Goal: Answer question/provide support

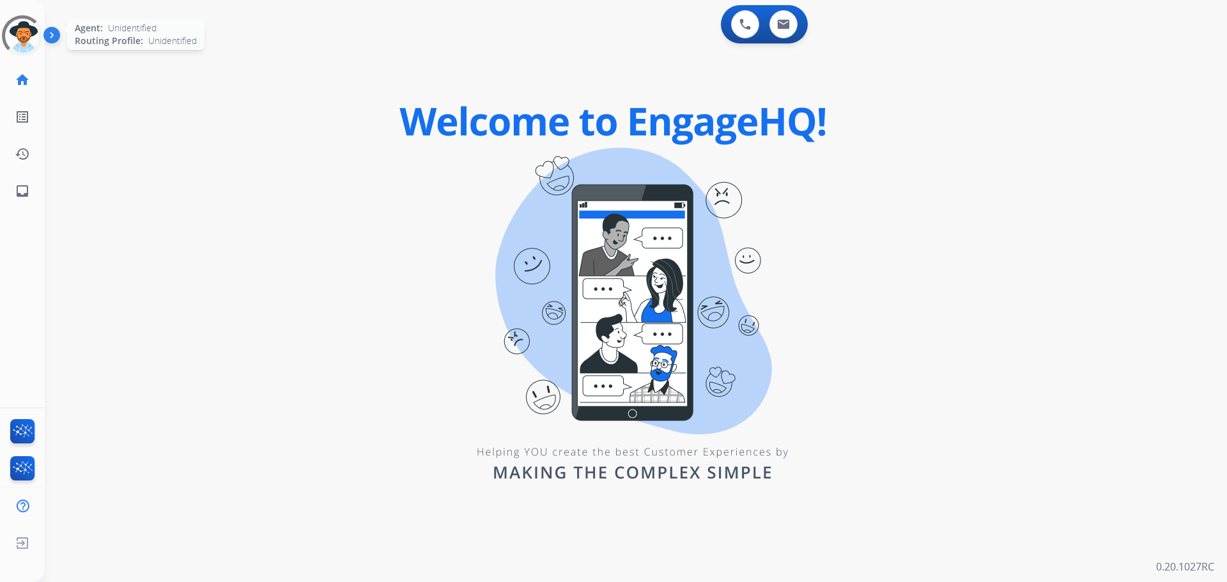
click at [18, 47] on div at bounding box center [22, 35] width 41 height 41
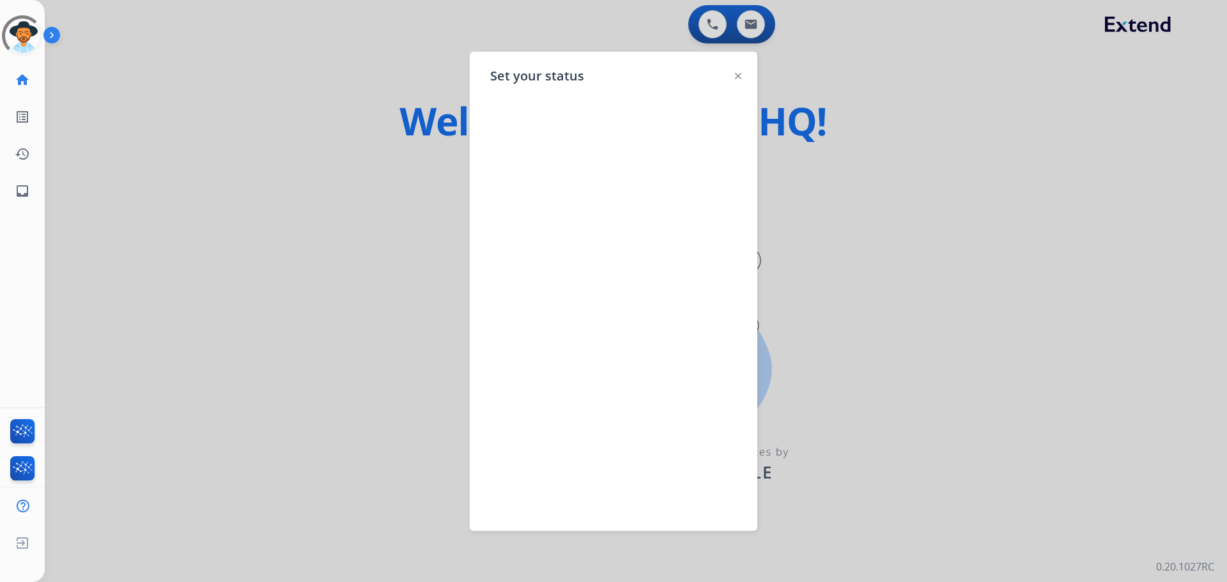
click at [244, 196] on div at bounding box center [613, 291] width 1227 height 582
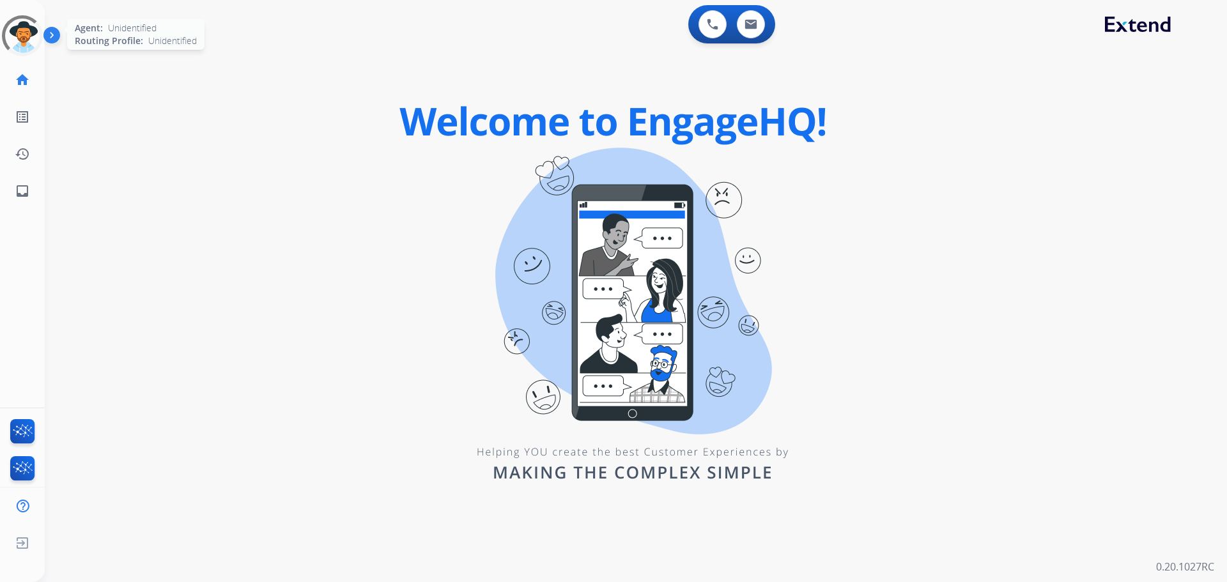
click at [15, 34] on div at bounding box center [22, 35] width 41 height 41
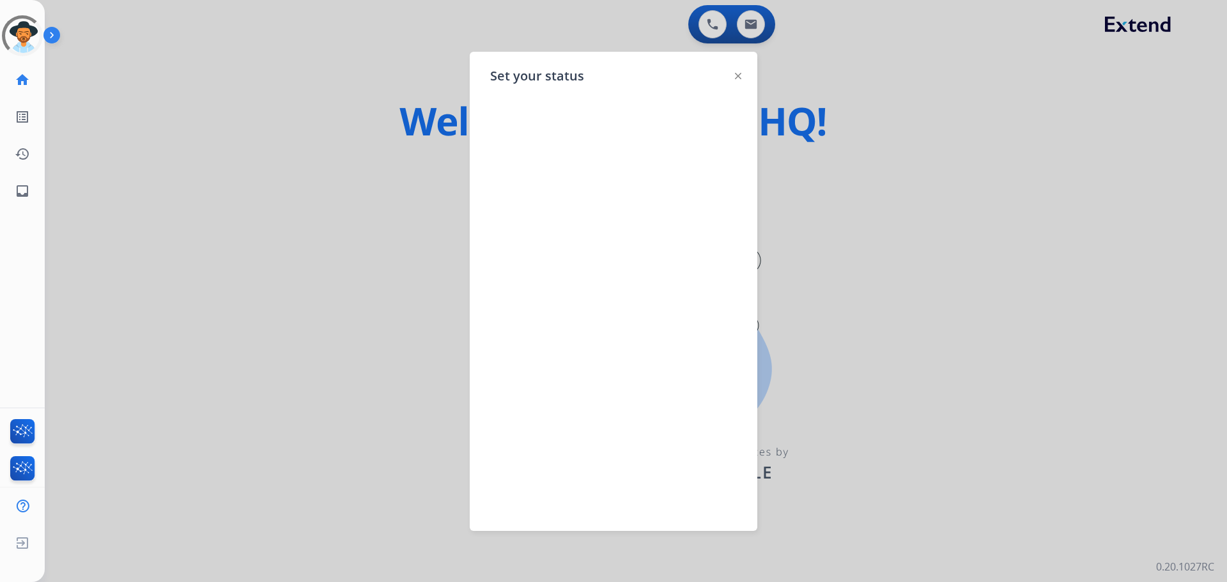
click at [337, 206] on div at bounding box center [613, 291] width 1227 height 582
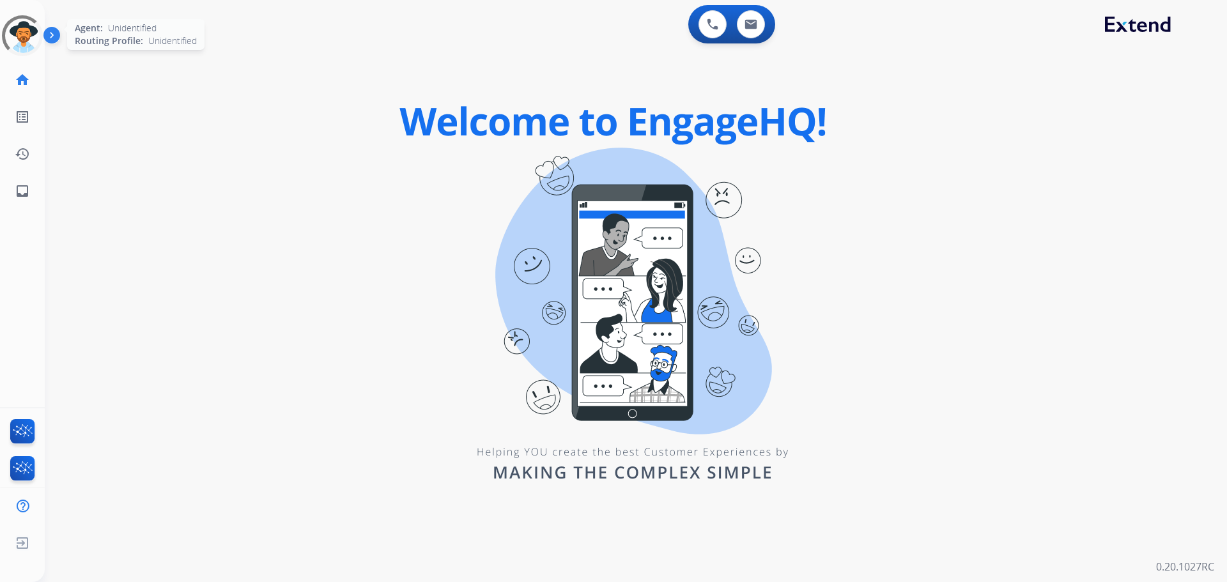
click at [13, 28] on div at bounding box center [22, 35] width 41 height 41
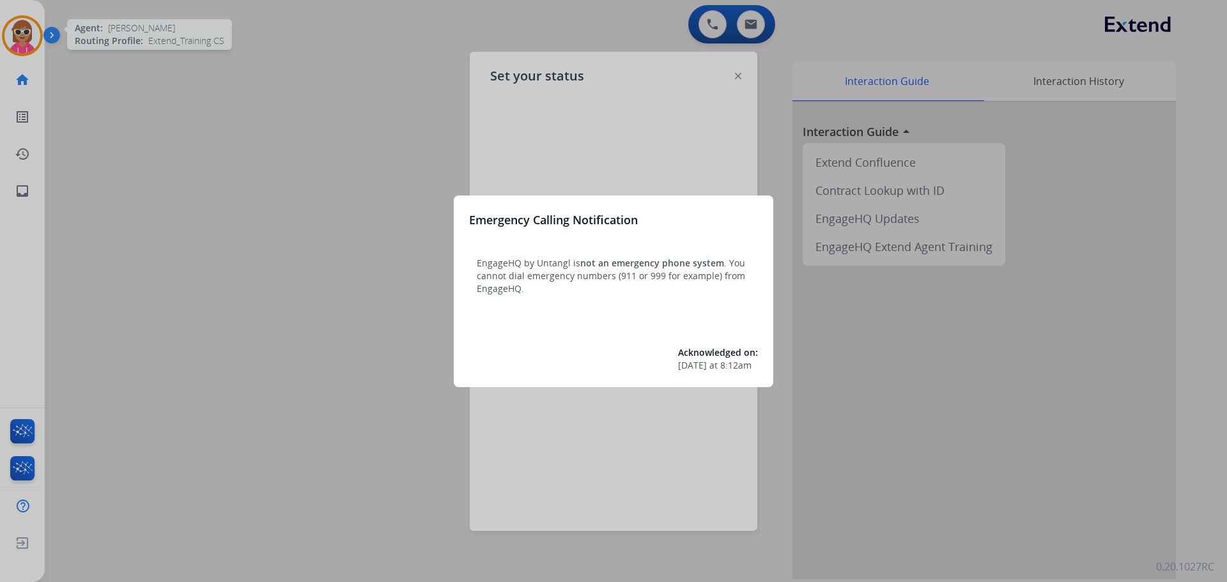
click at [348, 197] on div at bounding box center [613, 291] width 1227 height 582
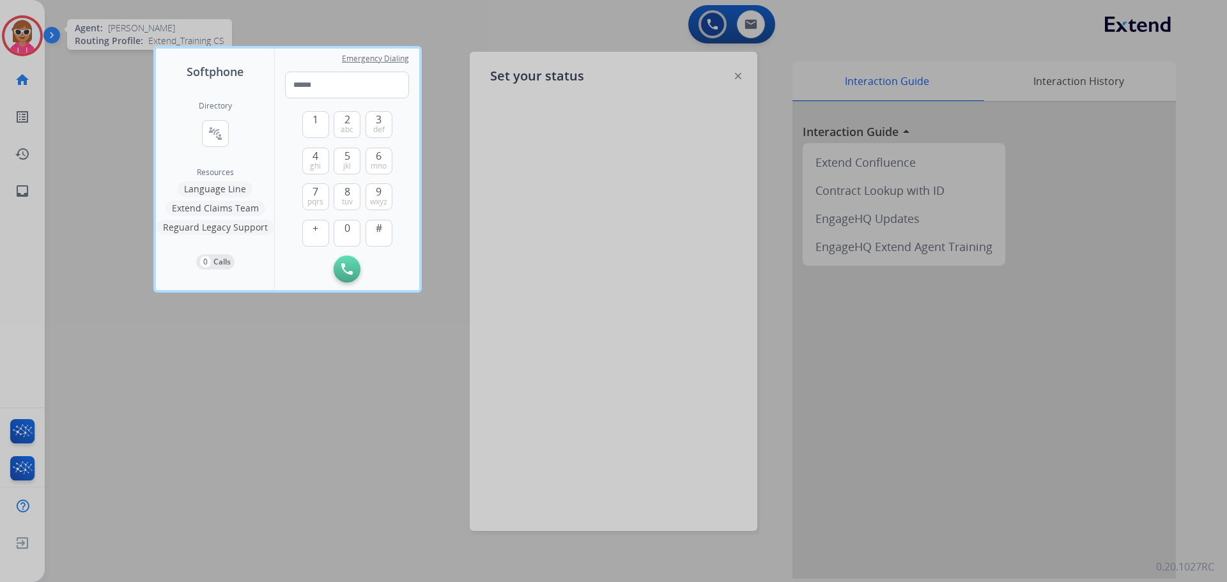
click at [35, 49] on div at bounding box center [613, 291] width 1227 height 582
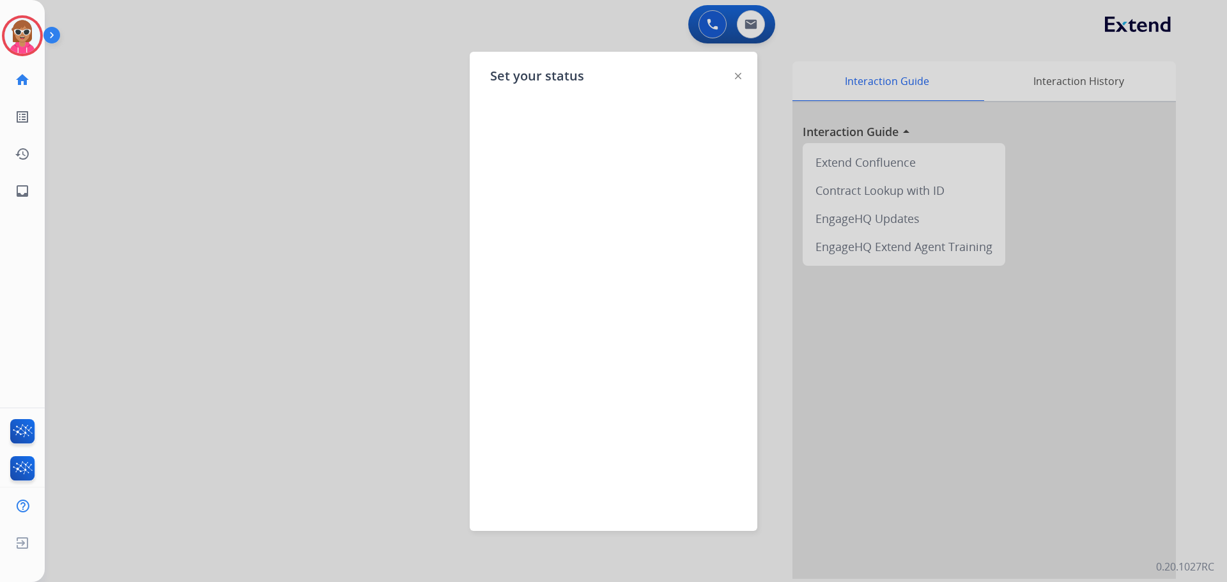
drag, startPoint x: 371, startPoint y: 135, endPoint x: 301, endPoint y: 136, distance: 70.3
click at [368, 135] on div at bounding box center [613, 291] width 1227 height 582
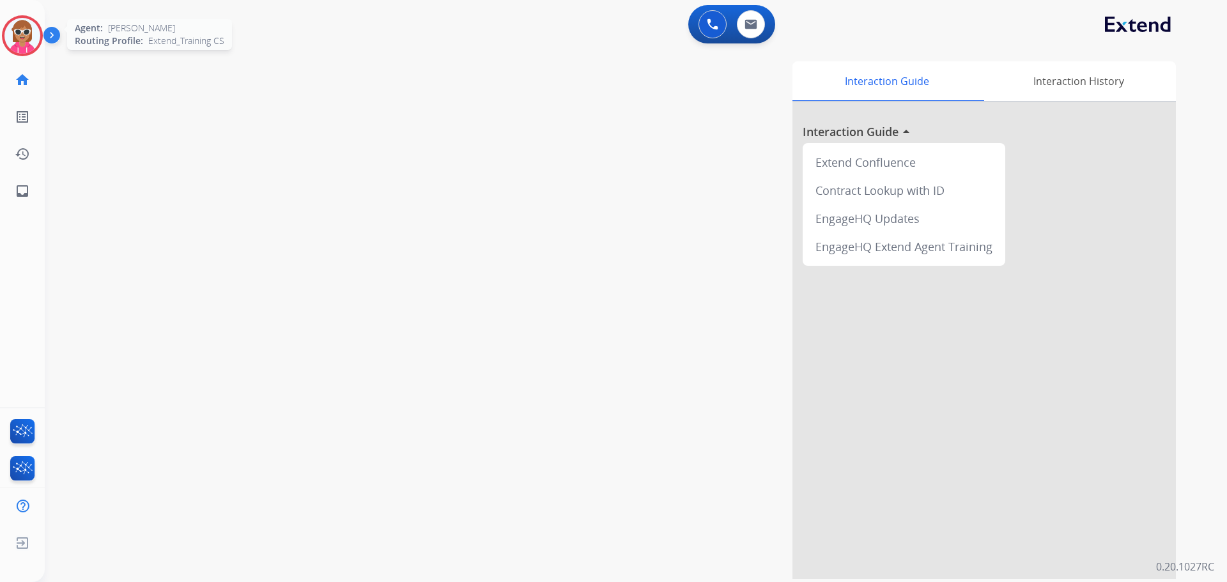
drag, startPoint x: 13, startPoint y: 35, endPoint x: 38, endPoint y: 51, distance: 29.6
click at [13, 37] on img at bounding box center [22, 36] width 36 height 36
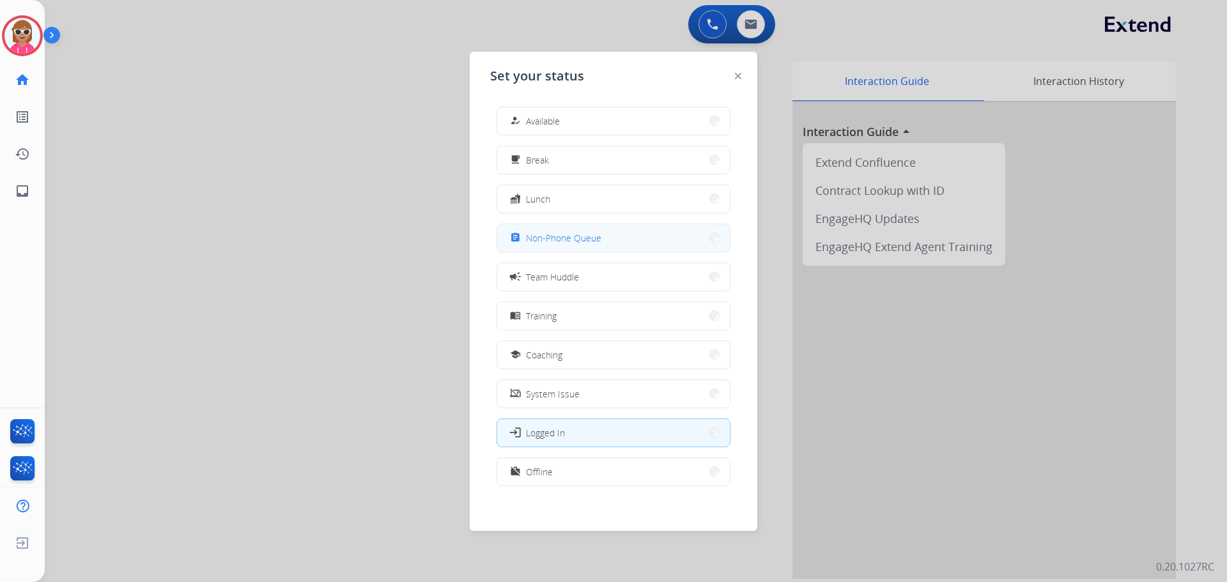
click at [596, 242] on span "Non-Phone Queue" at bounding box center [563, 237] width 75 height 13
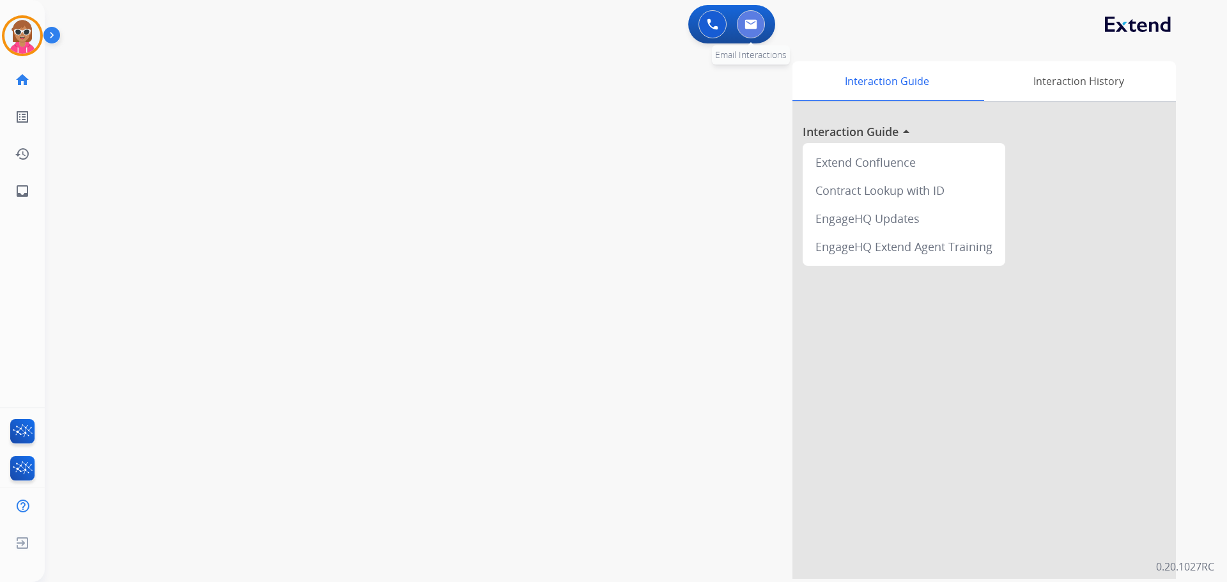
click at [744, 30] on button at bounding box center [751, 24] width 28 height 28
select select "**********"
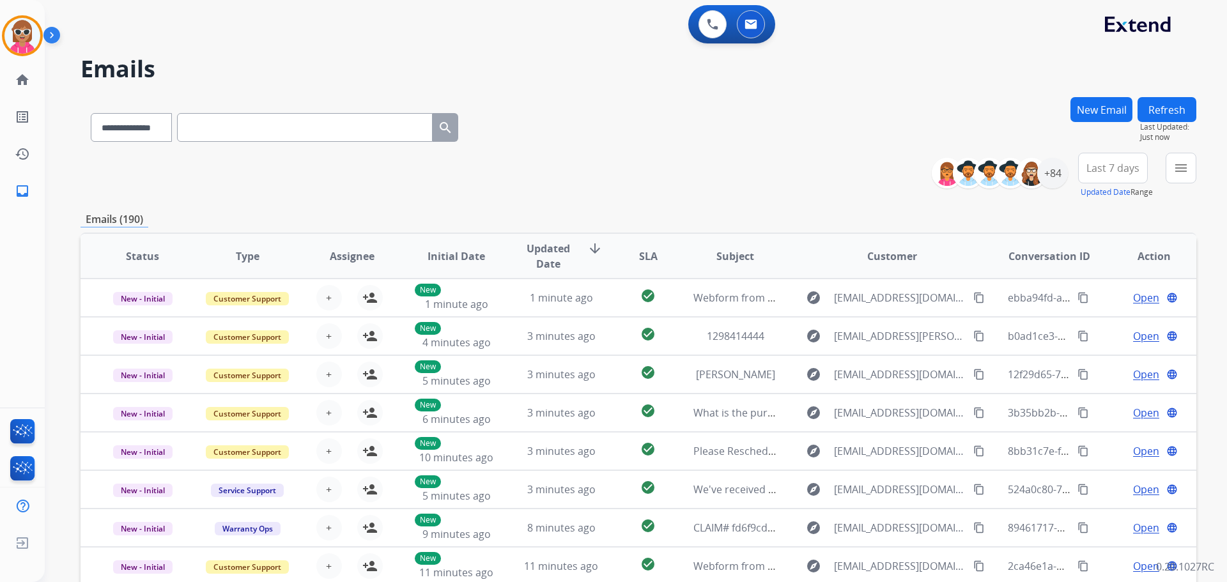
paste input "**********"
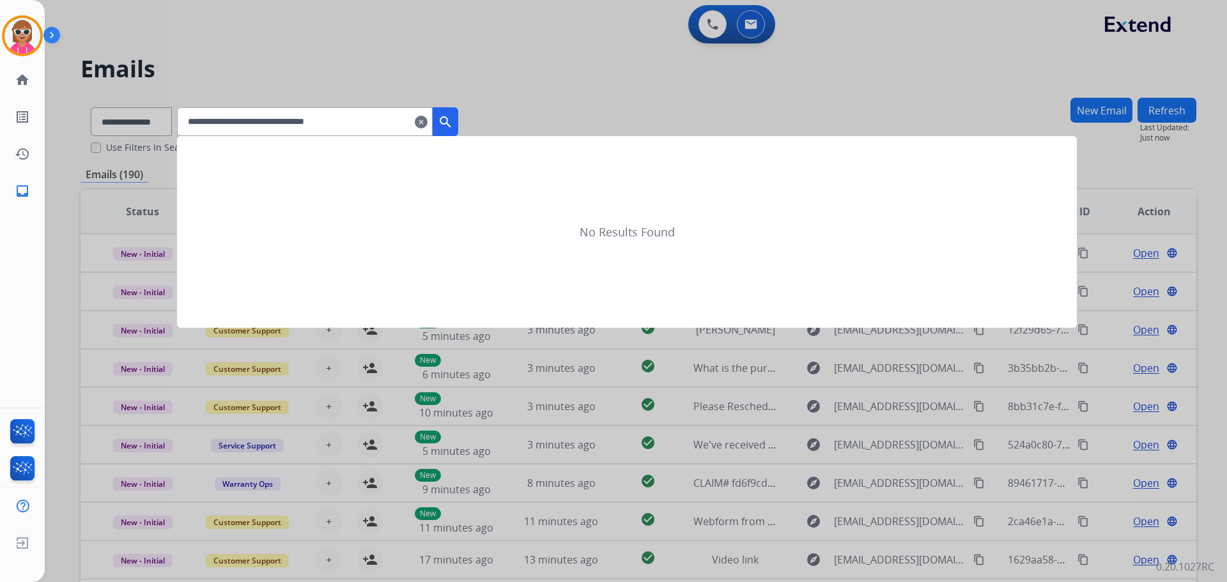
type input "**********"
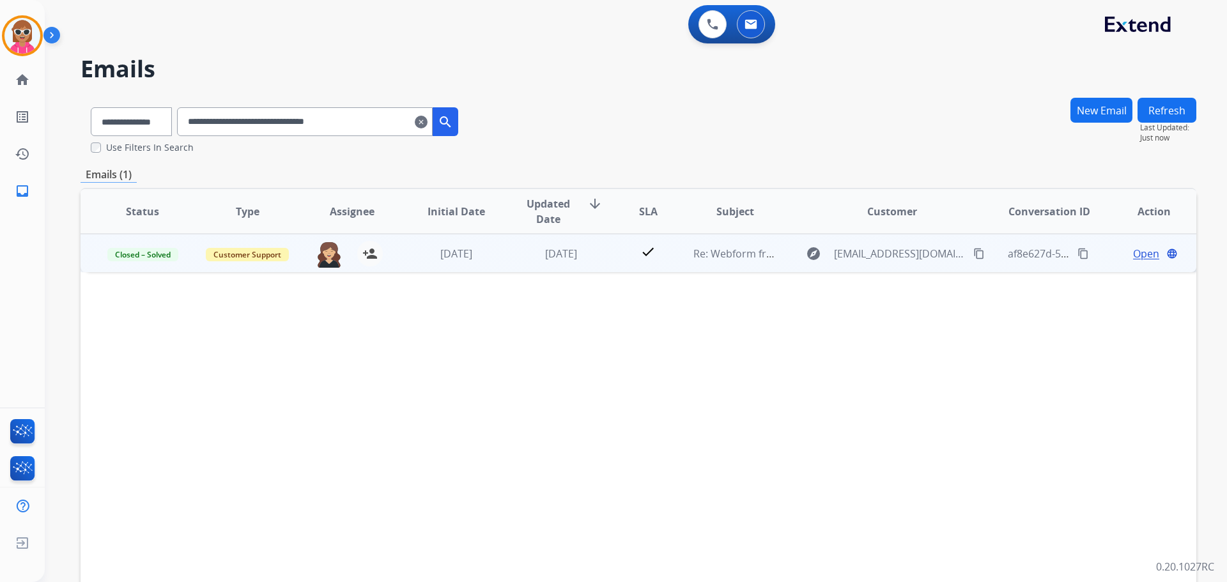
click at [1135, 254] on span "Open" at bounding box center [1146, 253] width 26 height 15
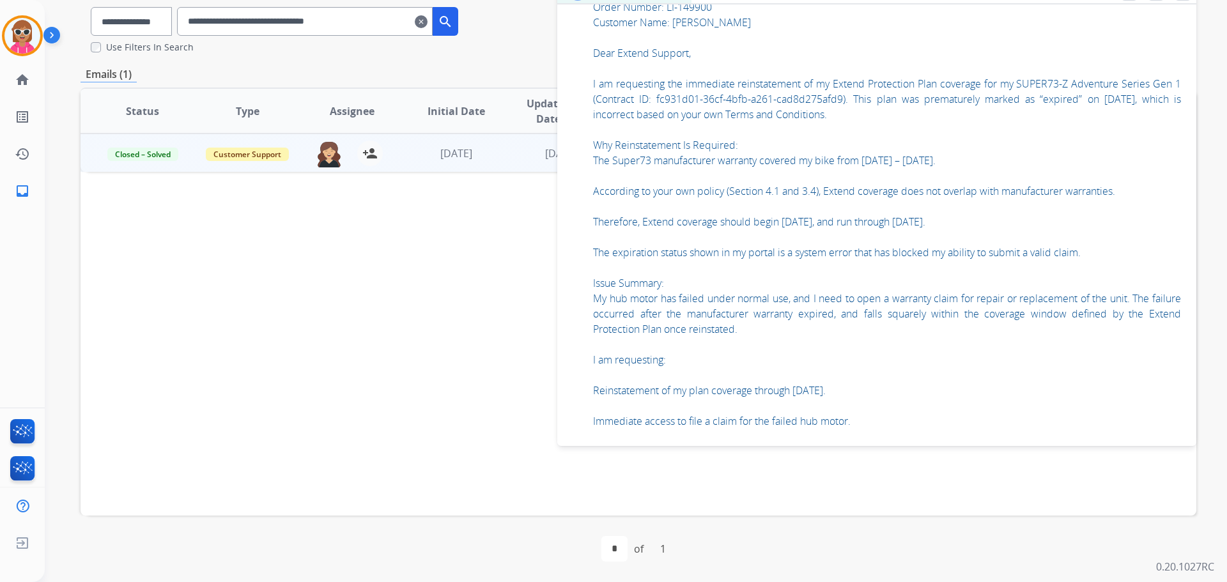
scroll to position [770, 0]
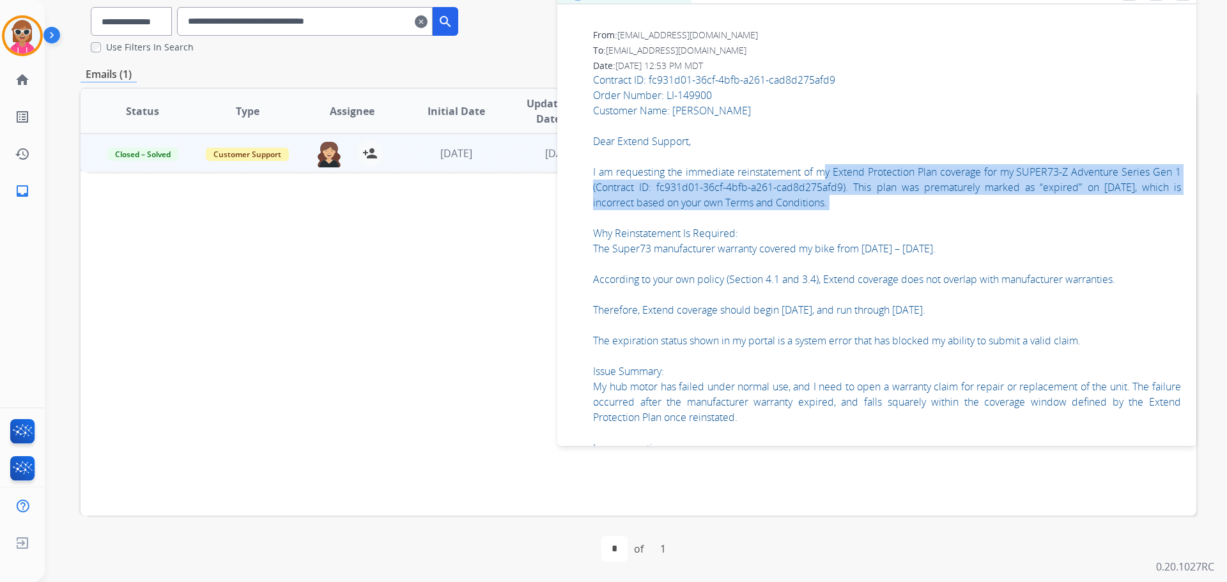
drag, startPoint x: 822, startPoint y: 172, endPoint x: 894, endPoint y: 220, distance: 86.5
click at [896, 219] on div "Contract ID: fc931d01-36cf-4bfb-a261-cad8d275afd9 Order Number: LI-149900 Custo…" at bounding box center [887, 371] width 588 height 598
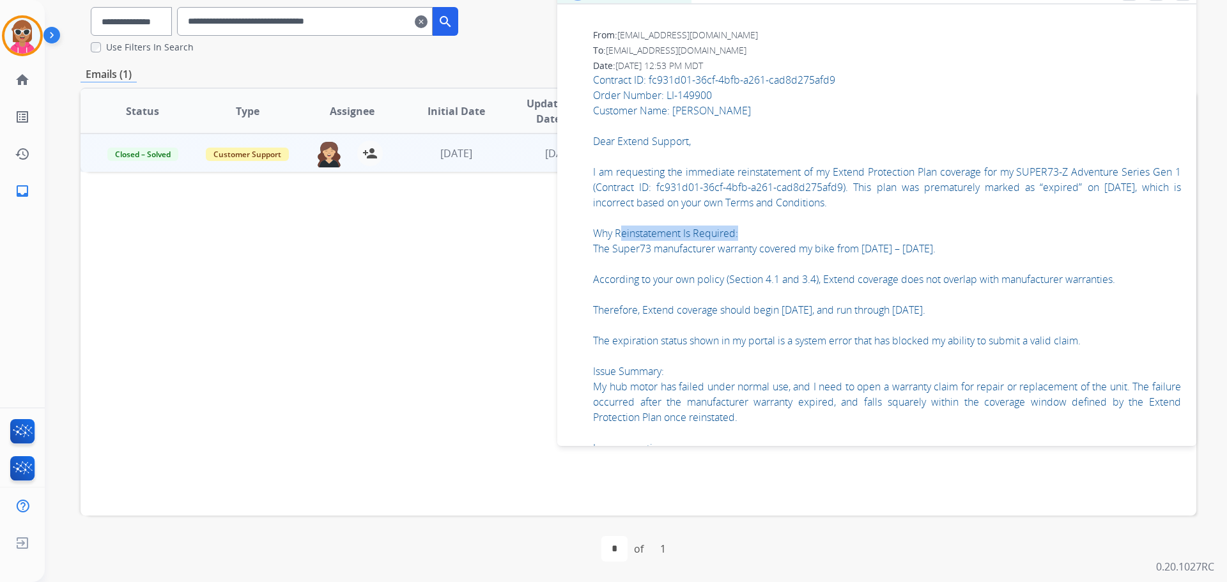
drag, startPoint x: 624, startPoint y: 240, endPoint x: 746, endPoint y: 239, distance: 121.4
click at [746, 239] on div "Contract ID: fc931d01-36cf-4bfb-a261-cad8d275afd9 Order Number: LI-149900 Custo…" at bounding box center [887, 371] width 588 height 598
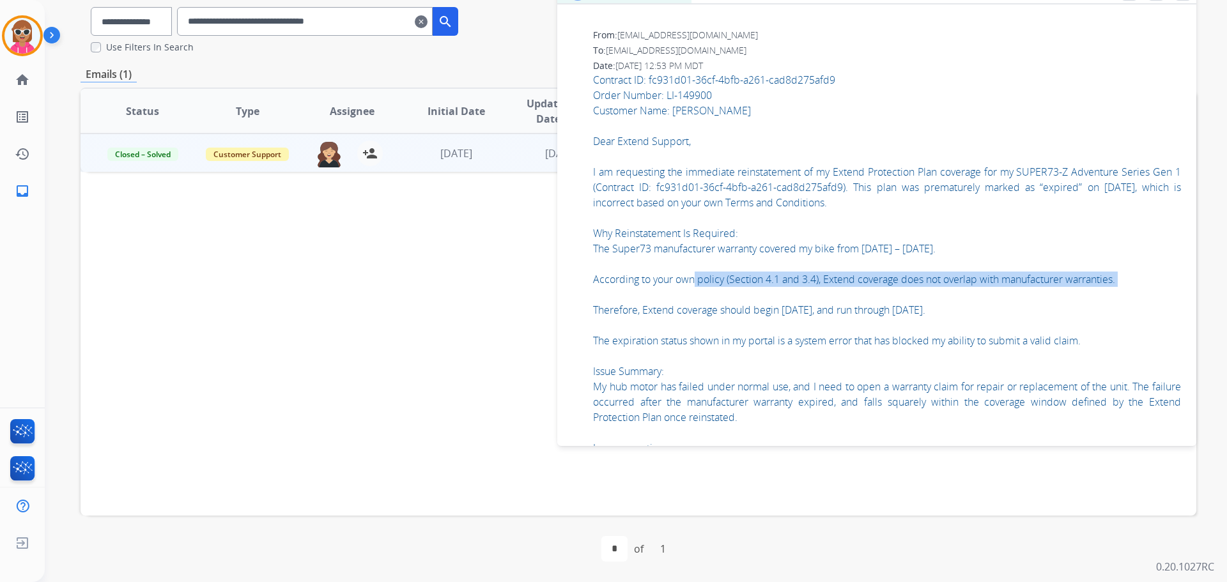
drag, startPoint x: 696, startPoint y: 281, endPoint x: 795, endPoint y: 302, distance: 101.3
click at [796, 300] on div "Contract ID: fc931d01-36cf-4bfb-a261-cad8d275afd9 Order Number: LI-149900 Custo…" at bounding box center [887, 371] width 588 height 598
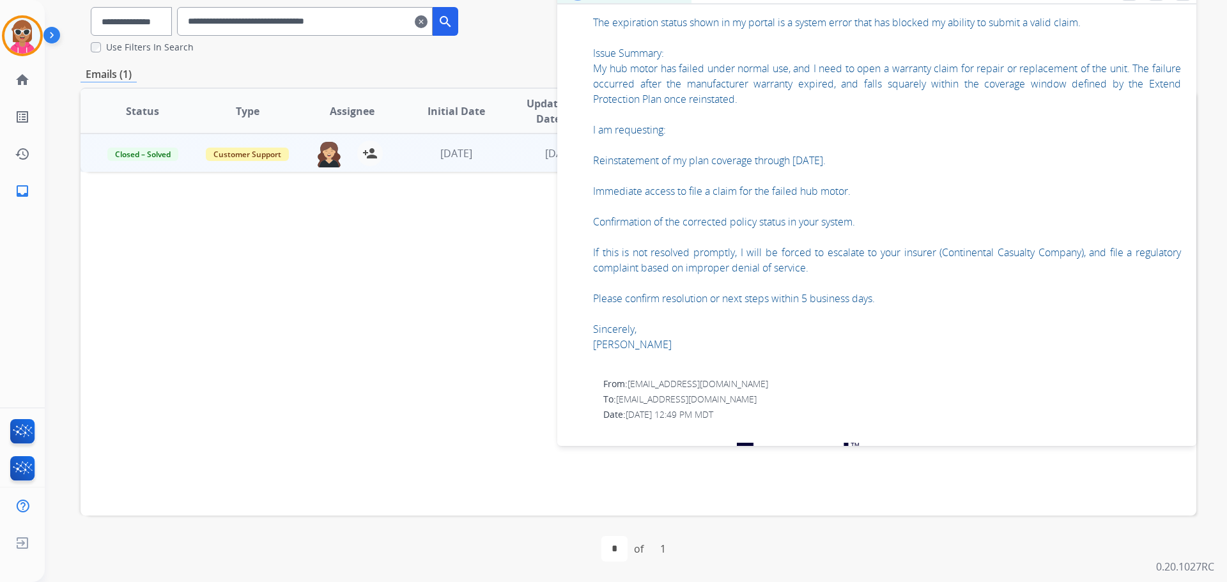
scroll to position [1090, 0]
drag, startPoint x: 692, startPoint y: 265, endPoint x: 846, endPoint y: 247, distance: 155.0
click at [832, 256] on div "Contract ID: fc931d01-36cf-4bfb-a261-cad8d275afd9 Order Number: LI-149900 Custo…" at bounding box center [887, 52] width 588 height 598
click at [729, 273] on div "Contract ID: fc931d01-36cf-4bfb-a261-cad8d275afd9 Order Number: LI-149900 Custo…" at bounding box center [887, 52] width 588 height 598
click at [730, 273] on div "Contract ID: fc931d01-36cf-4bfb-a261-cad8d275afd9 Order Number: LI-149900 Custo…" at bounding box center [887, 52] width 588 height 598
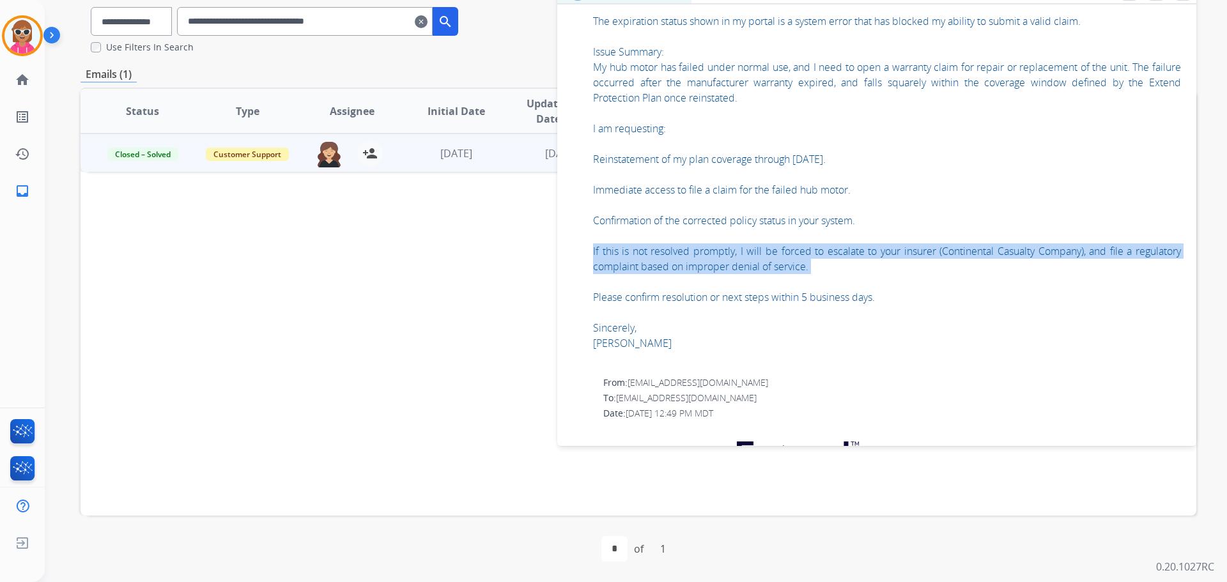
click at [730, 273] on div "Contract ID: fc931d01-36cf-4bfb-a261-cad8d275afd9 Order Number: LI-149900 Custo…" at bounding box center [887, 52] width 588 height 598
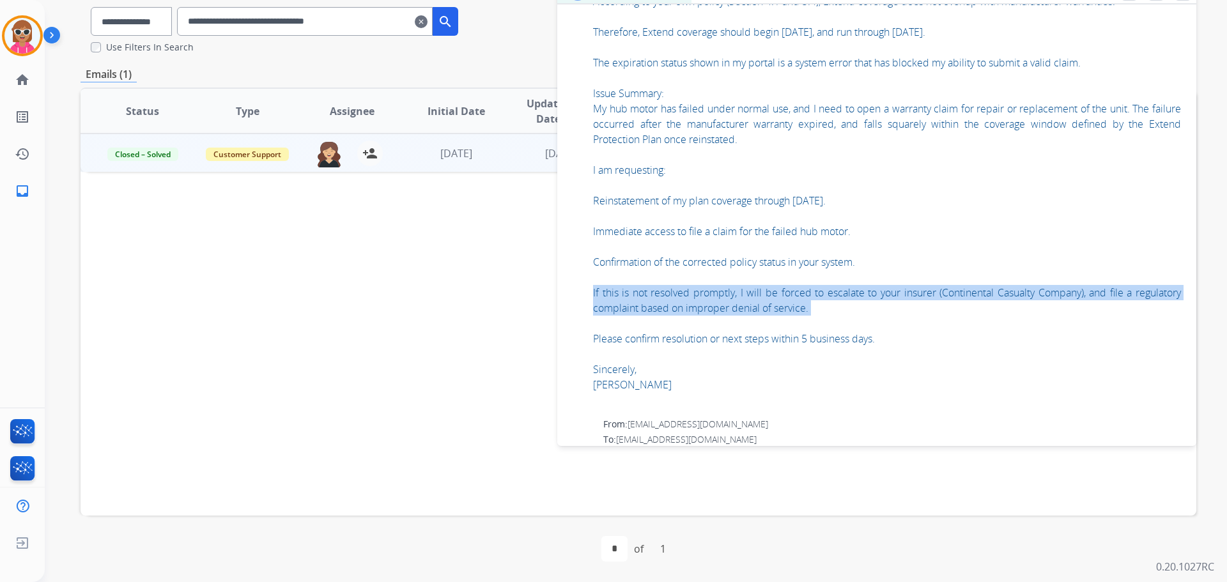
scroll to position [1026, 0]
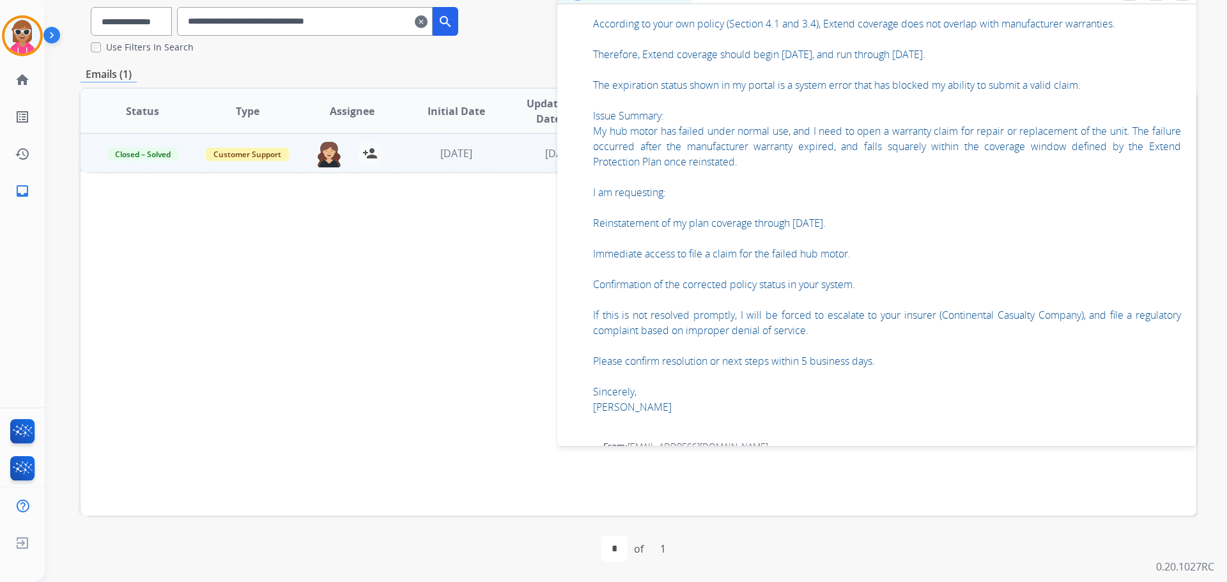
click at [759, 355] on div "Contract ID: fc931d01-36cf-4bfb-a261-cad8d275afd9 Order Number: LI-149900 Custo…" at bounding box center [887, 116] width 588 height 598
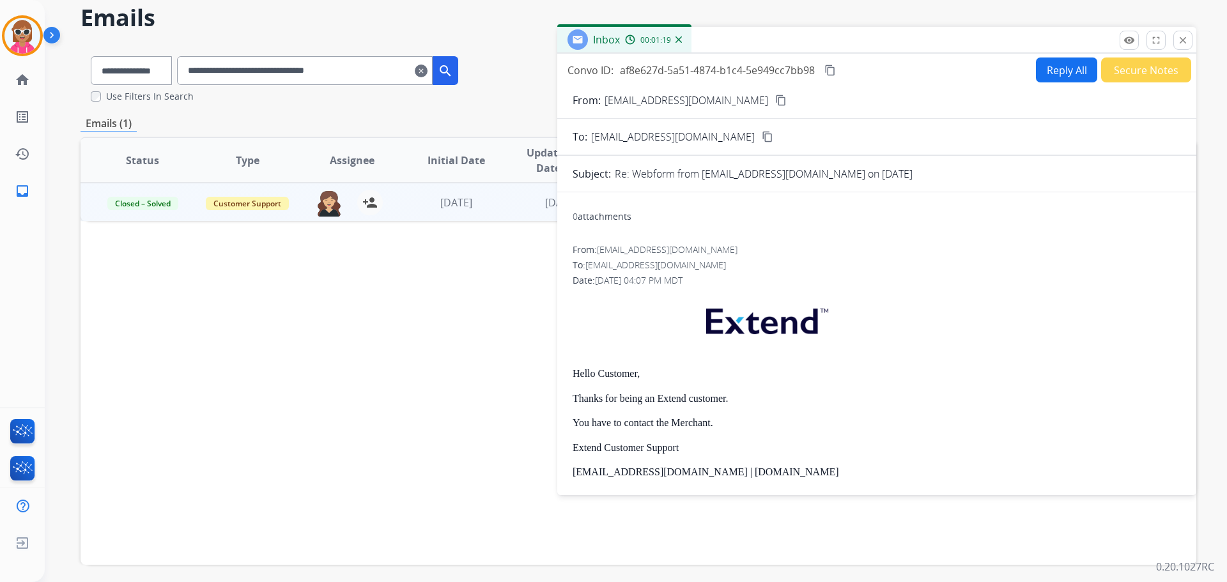
scroll to position [0, 0]
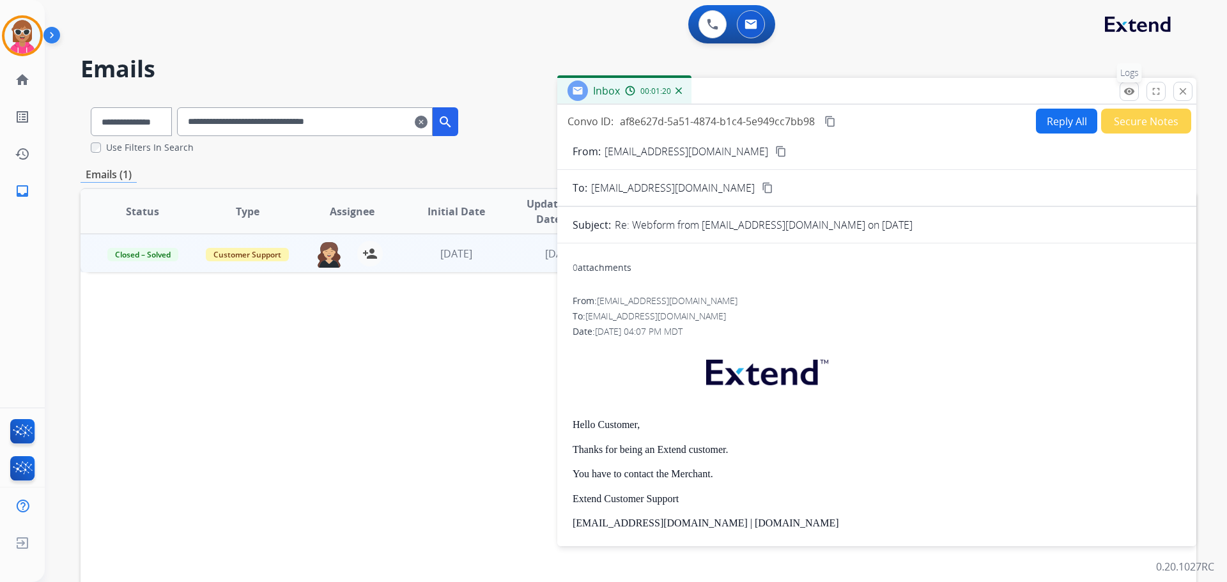
click at [1122, 84] on button "remove_red_eye Logs" at bounding box center [1129, 91] width 19 height 19
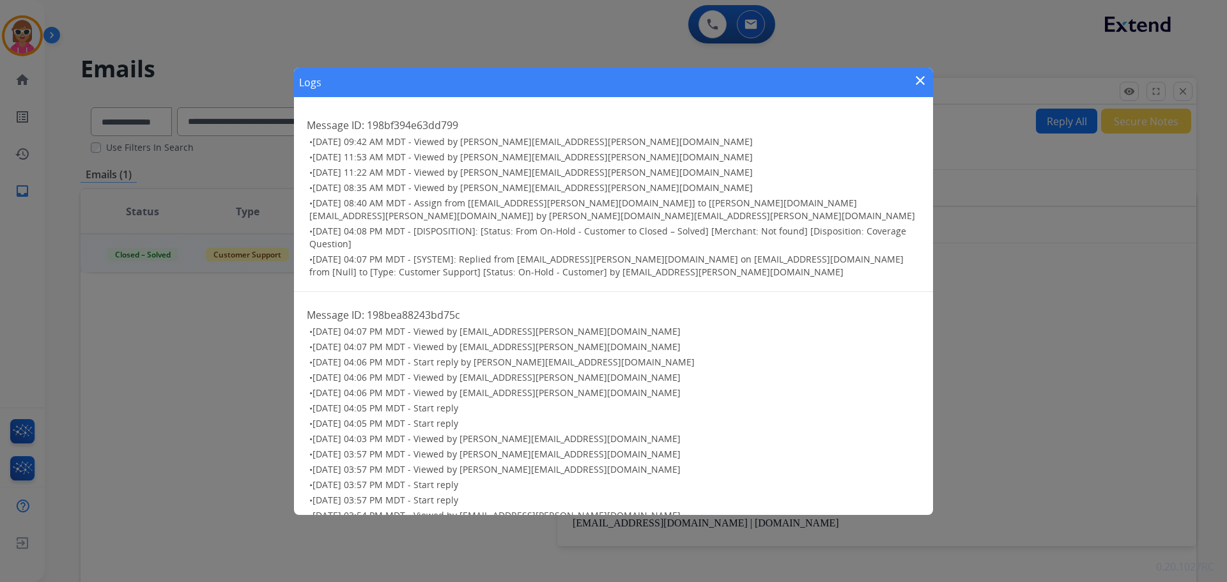
click at [915, 86] on mat-icon "close" at bounding box center [920, 80] width 15 height 15
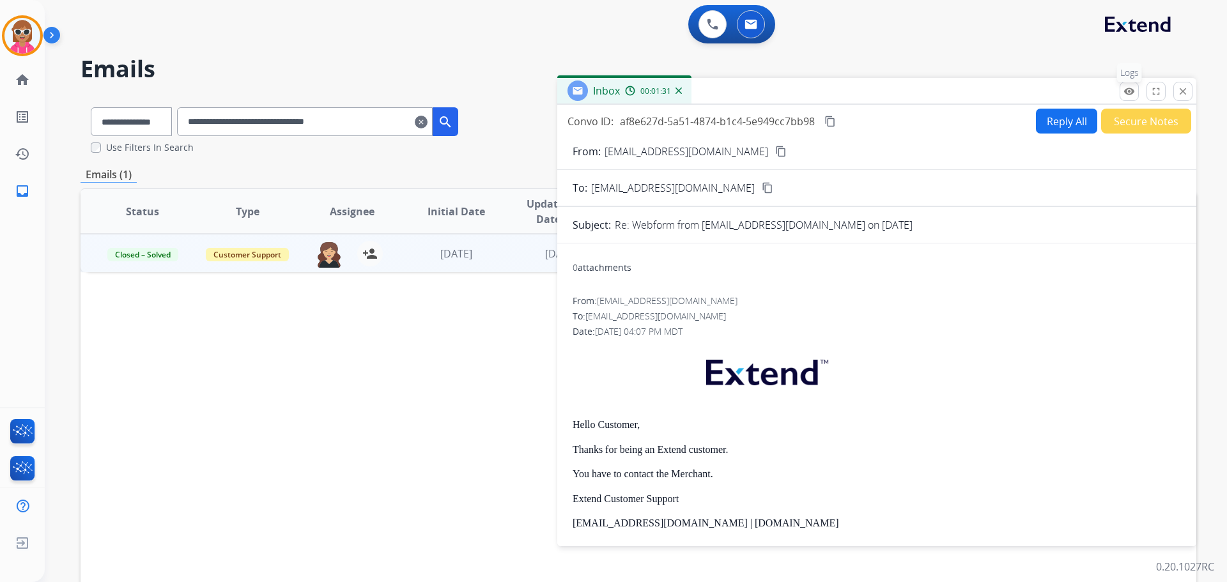
click at [1125, 88] on mat-icon "remove_red_eye" at bounding box center [1129, 92] width 12 height 12
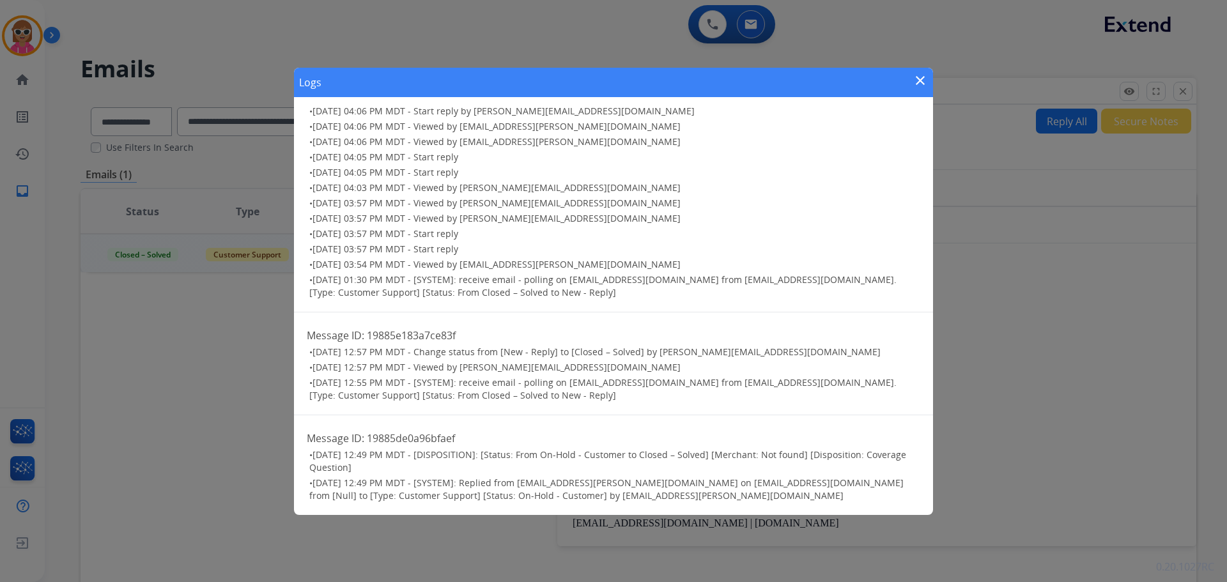
scroll to position [256, 0]
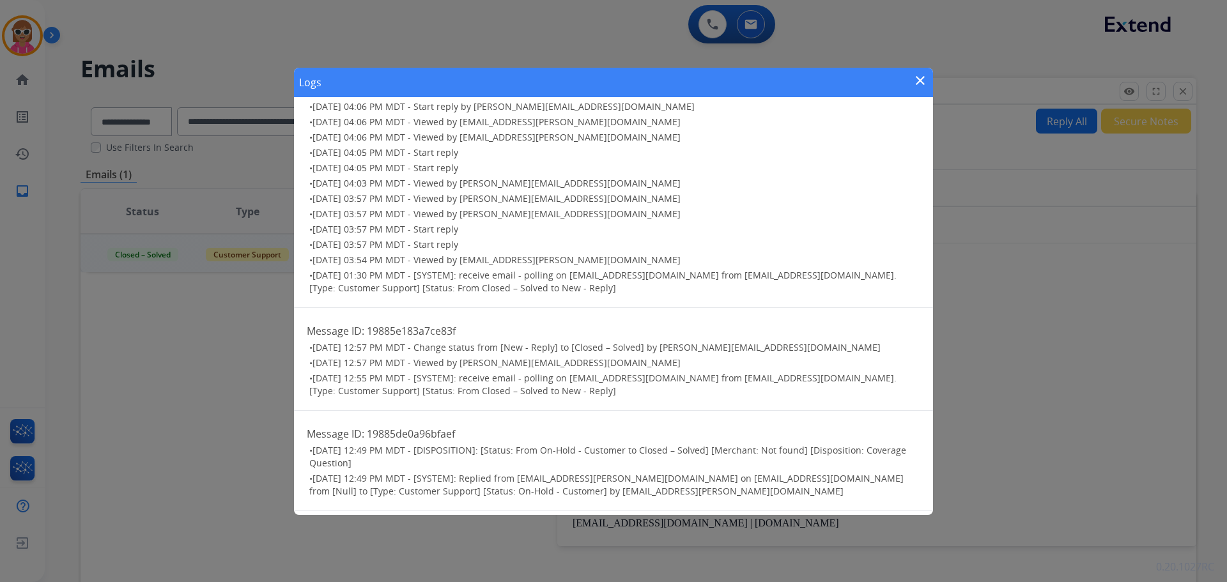
click at [917, 84] on mat-icon "close" at bounding box center [920, 80] width 15 height 15
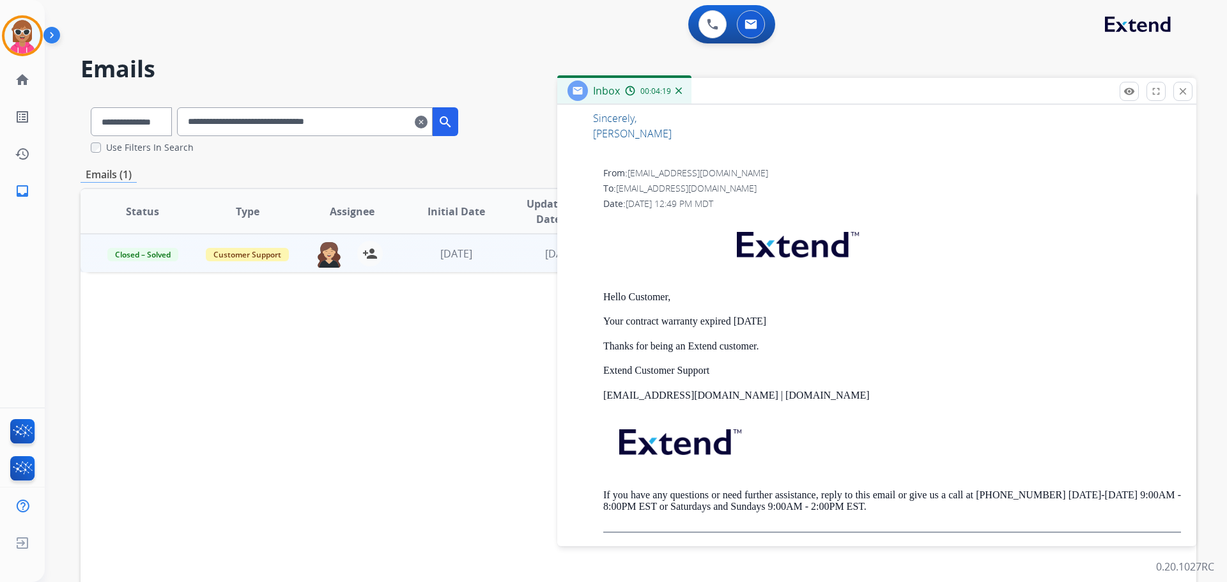
scroll to position [1406, 0]
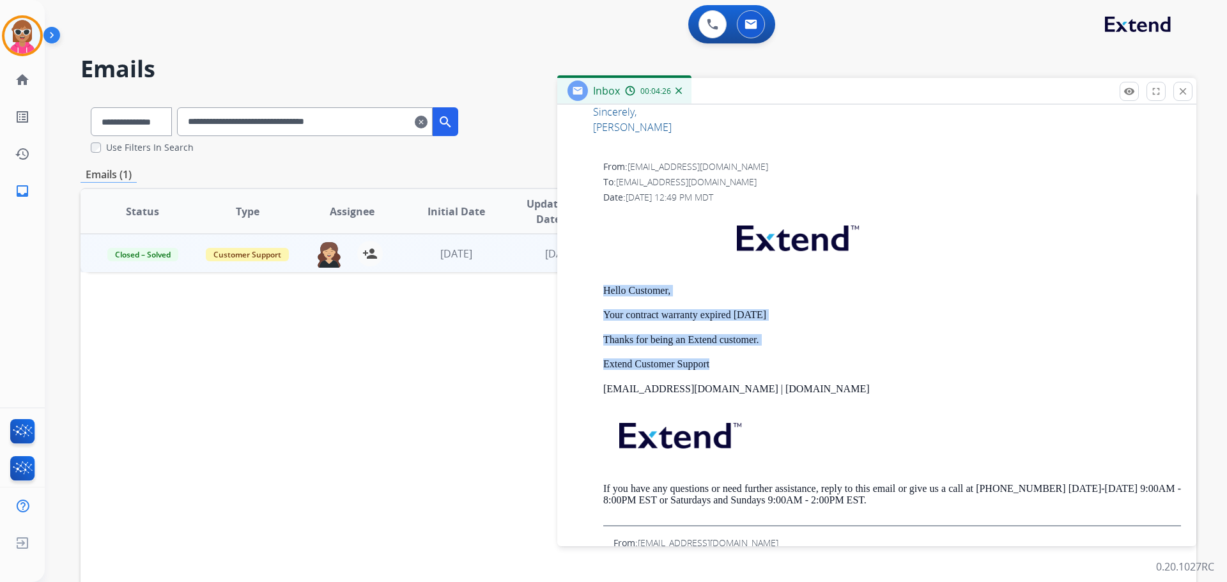
drag, startPoint x: 605, startPoint y: 286, endPoint x: 753, endPoint y: 355, distance: 163.0
click at [755, 357] on div "Hello Customer, Your contract warranty expired [DATE] Thanks for being an Exten…" at bounding box center [892, 368] width 578 height 317
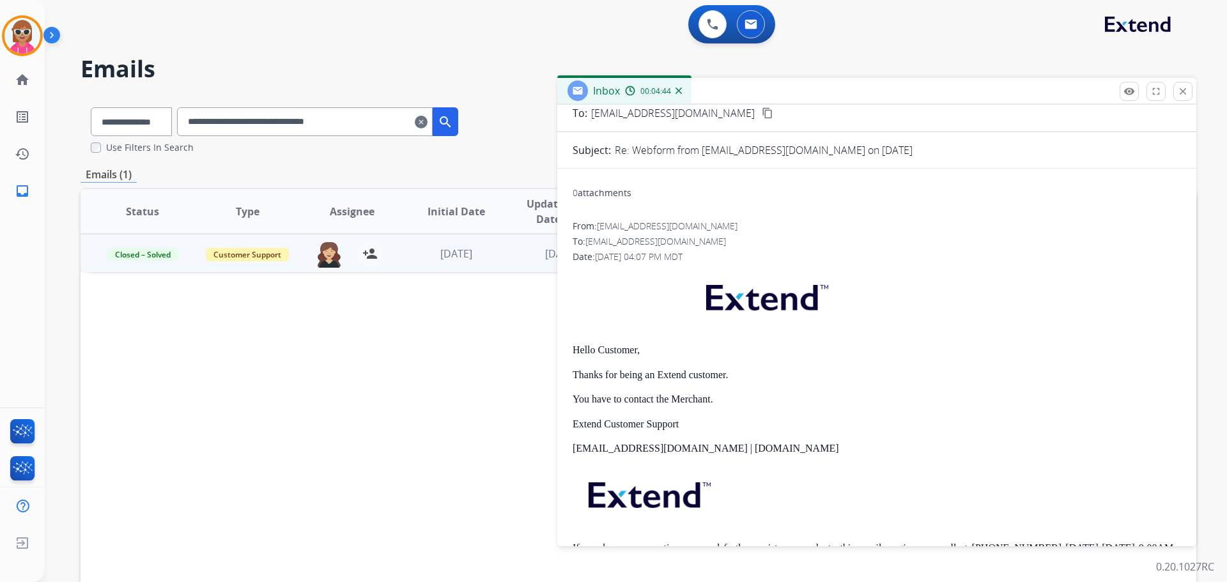
scroll to position [0, 0]
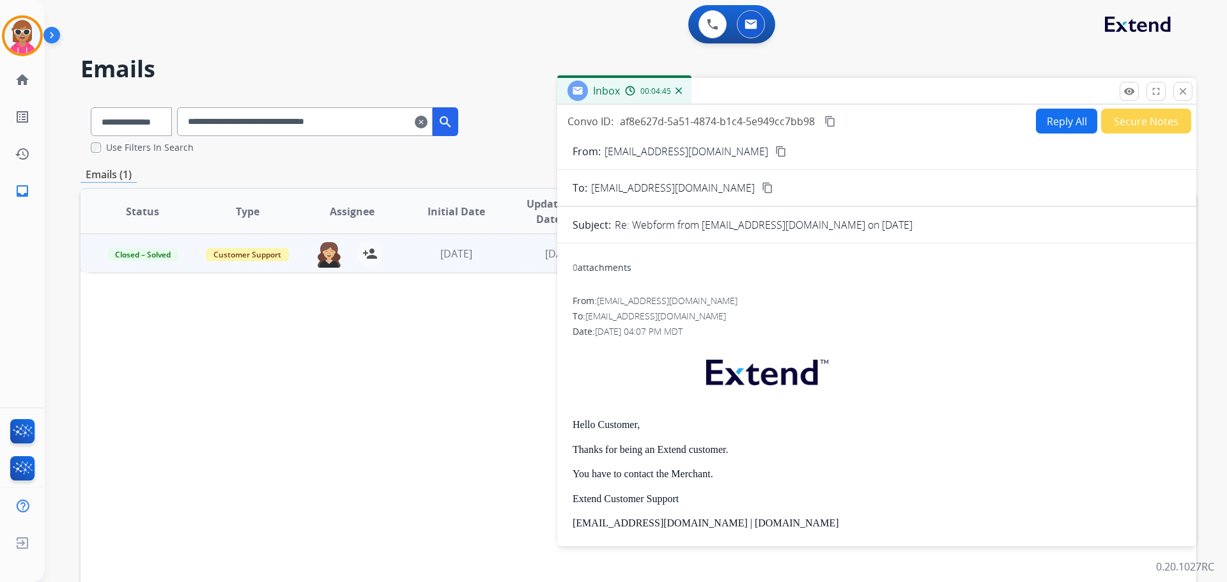
click at [762, 189] on mat-icon "content_copy" at bounding box center [768, 188] width 12 height 12
click at [1143, 130] on button "Secure Notes" at bounding box center [1146, 121] width 90 height 25
